Goal: Information Seeking & Learning: Find contact information

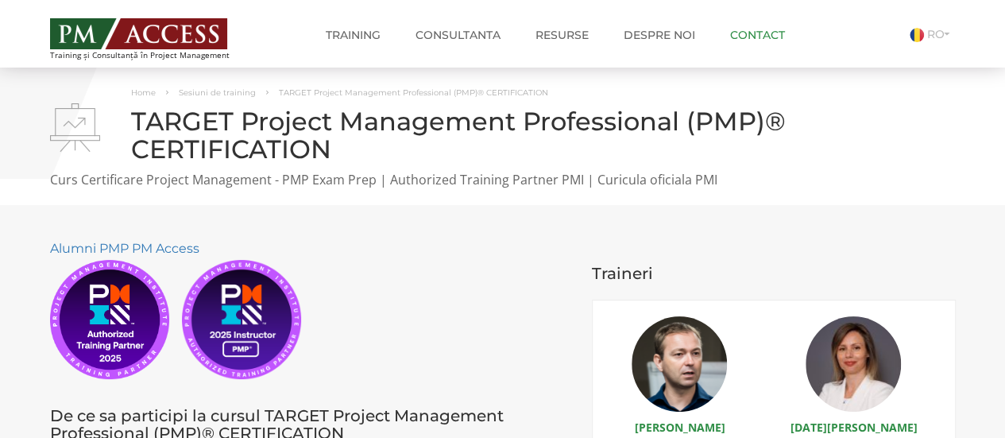
click at [758, 33] on link "Contact" at bounding box center [757, 35] width 79 height 32
click at [746, 34] on link "Contact" at bounding box center [757, 35] width 79 height 32
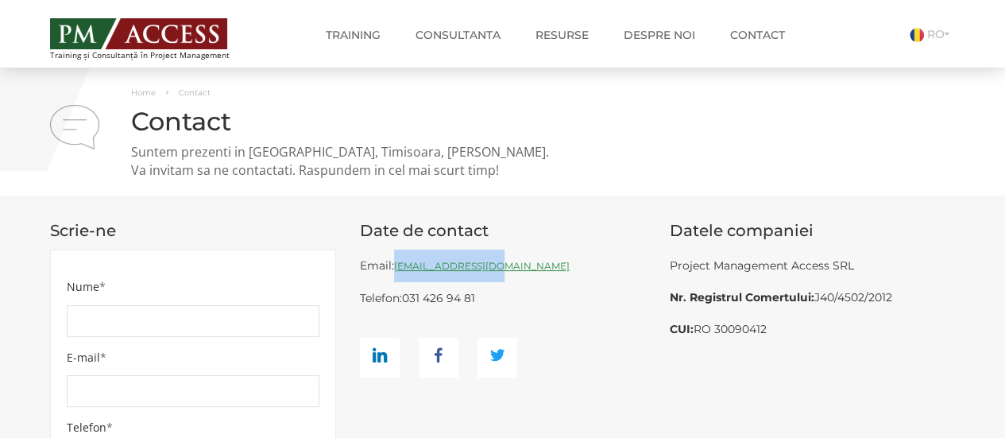
drag, startPoint x: 499, startPoint y: 266, endPoint x: 397, endPoint y: 272, distance: 102.7
click at [397, 272] on div "Email: office@pmaccess.ro Telefon: 031 426 94 81" at bounding box center [503, 314] width 286 height 128
copy link "[EMAIL_ADDRESS][DOMAIN_NAME]"
